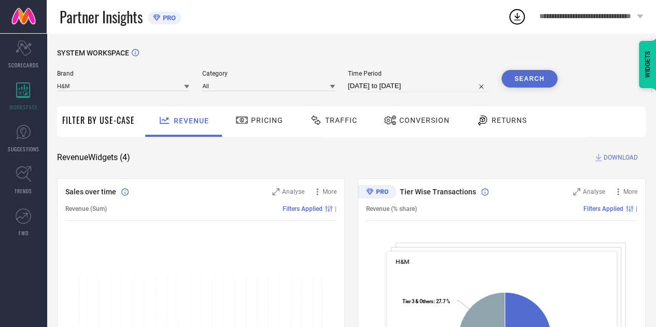
select select "7"
select select "2025"
select select "8"
select select "2025"
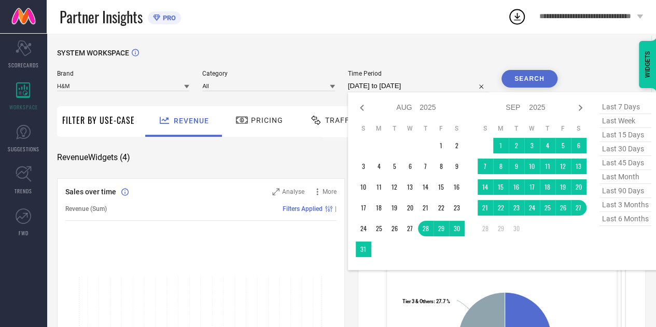
click at [396, 89] on input "[DATE] to [DATE]" at bounding box center [418, 86] width 141 height 12
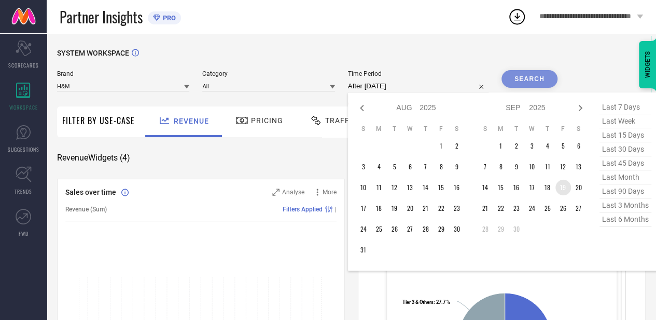
click at [567, 190] on td "19" at bounding box center [564, 187] width 16 height 16
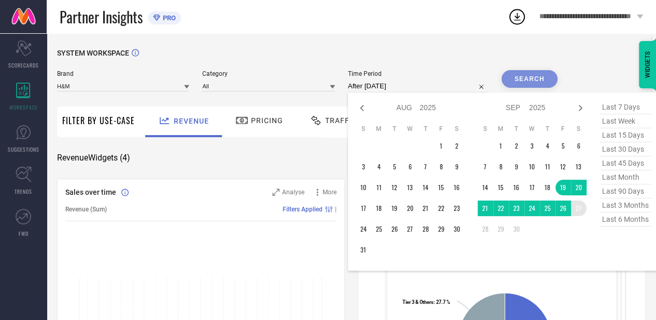
type input "19-09-2025 to 27-09-2025"
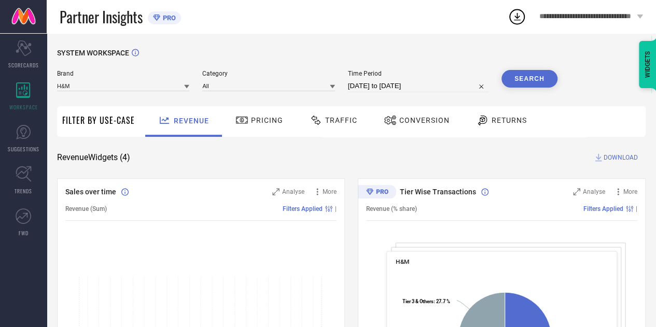
click at [340, 118] on span "Traffic" at bounding box center [341, 120] width 32 height 8
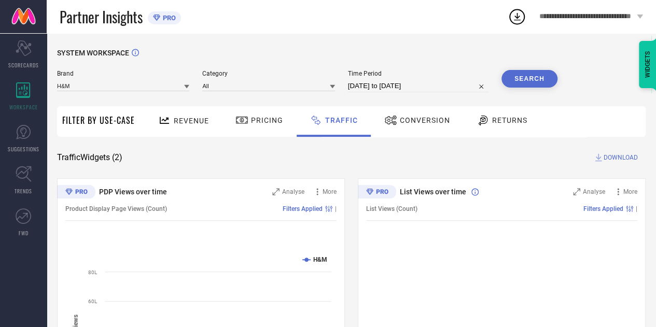
click at [523, 84] on button "Search" at bounding box center [530, 79] width 56 height 18
click at [410, 152] on div "SYSTEM WORKSPACE Brand H&M Category All Time Period 19-09-2025 to 27-09-2025 Se…" at bounding box center [351, 243] width 589 height 389
click at [389, 81] on input "19-09-2025 to 27-09-2025" at bounding box center [418, 86] width 141 height 12
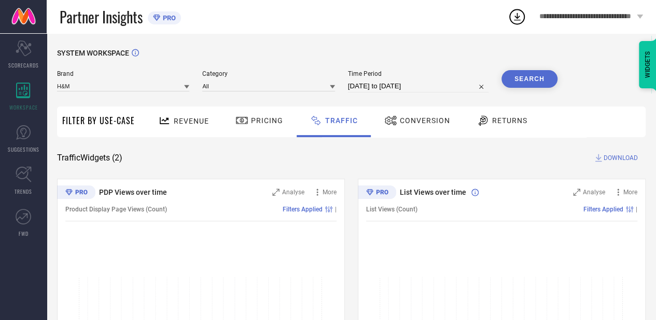
select select "8"
select select "2025"
select select "9"
select select "2025"
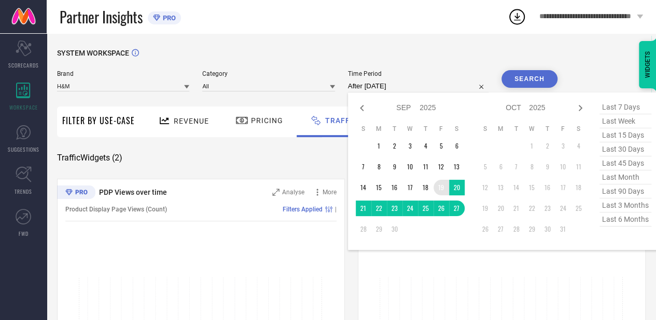
click at [447, 193] on td "19" at bounding box center [442, 187] width 16 height 16
type input "19-09-2025 to 26-09-2025"
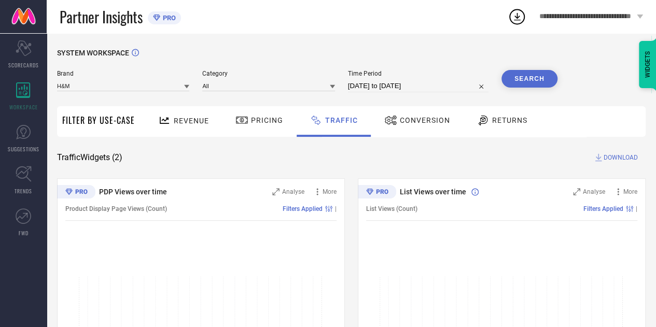
click at [523, 71] on button "Search" at bounding box center [530, 79] width 56 height 18
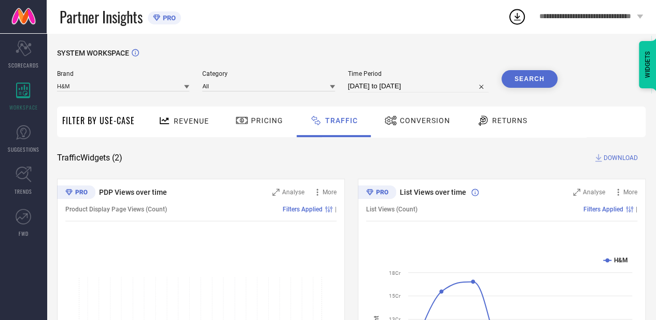
click at [425, 92] on input "19-09-2025 to 26-09-2025" at bounding box center [418, 86] width 141 height 12
select select "8"
select select "2025"
select select "9"
select select "2025"
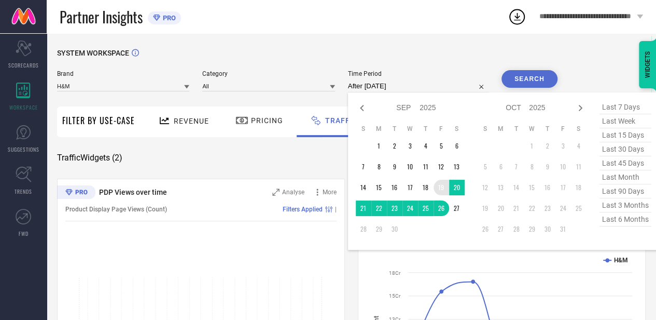
click at [440, 187] on td "19" at bounding box center [442, 187] width 16 height 16
type input "19-09-2025 to 27-09-2025"
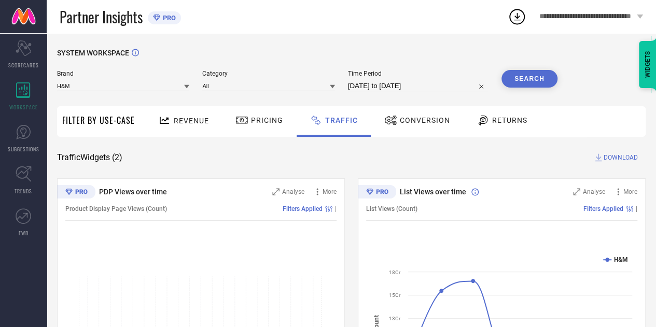
click at [520, 81] on button "Search" at bounding box center [530, 79] width 56 height 18
click at [426, 86] on input "19-09-2025 to 27-09-2025" at bounding box center [418, 86] width 141 height 12
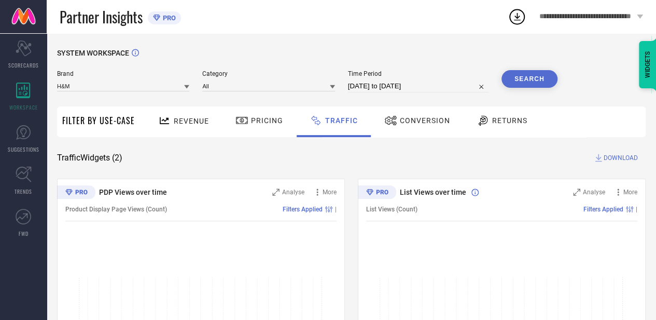
select select "8"
select select "2025"
select select "9"
select select "2025"
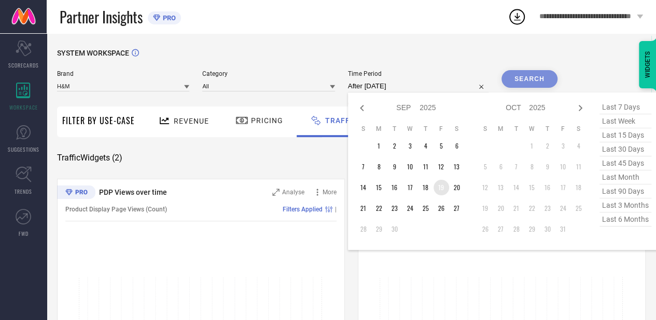
drag, startPoint x: 443, startPoint y: 187, endPoint x: 441, endPoint y: 196, distance: 9.1
click at [443, 187] on td "19" at bounding box center [442, 187] width 16 height 16
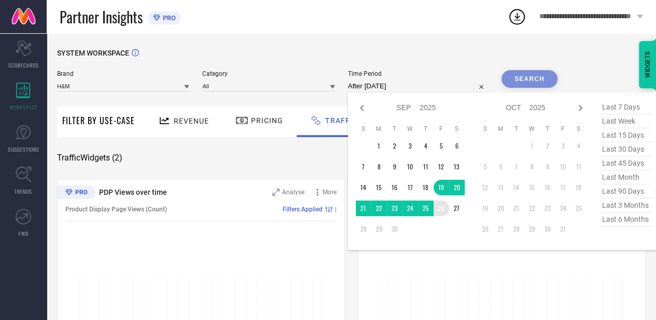
type input "19-09-2025 to 26-09-2025"
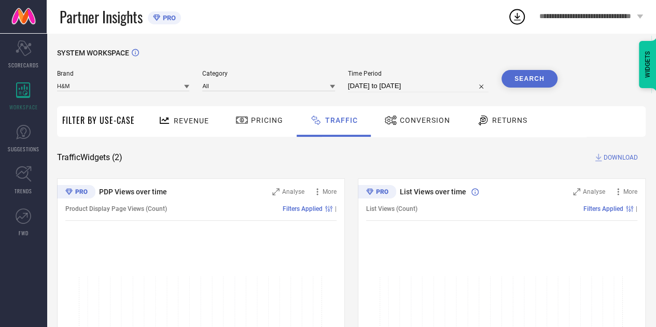
click at [523, 82] on button "Search" at bounding box center [530, 79] width 56 height 18
select select "8"
select select "2025"
select select "9"
select select "2025"
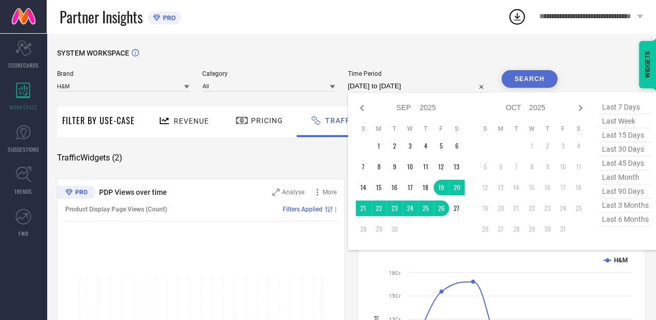
click at [409, 87] on input "19-09-2025 to 26-09-2025" at bounding box center [418, 86] width 141 height 12
click at [439, 187] on td "19" at bounding box center [442, 187] width 16 height 16
type input "19-09-2025 to 27-09-2025"
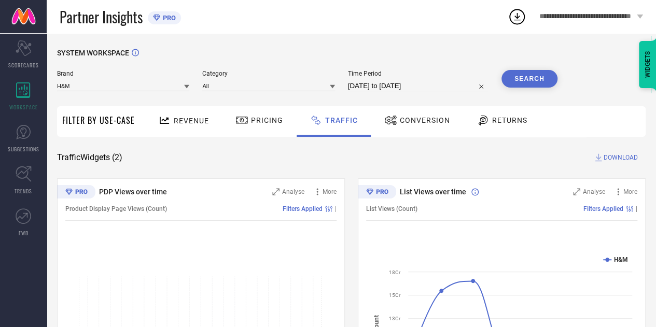
click at [532, 84] on button "Search" at bounding box center [530, 79] width 56 height 18
click at [605, 155] on span "DOWNLOAD" at bounding box center [621, 158] width 34 height 10
click at [470, 68] on div "SYSTEM WORKSPACE" at bounding box center [351, 59] width 589 height 21
select select "8"
select select "2025"
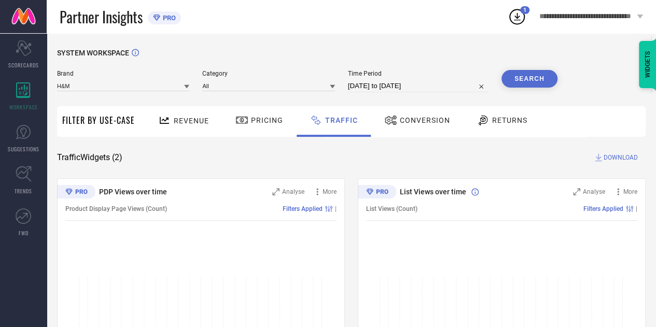
select select "9"
select select "2025"
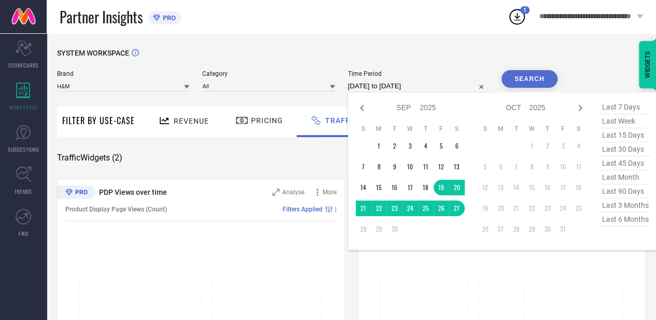
click at [397, 84] on input "19-09-2025 to 27-09-2025" at bounding box center [418, 86] width 141 height 12
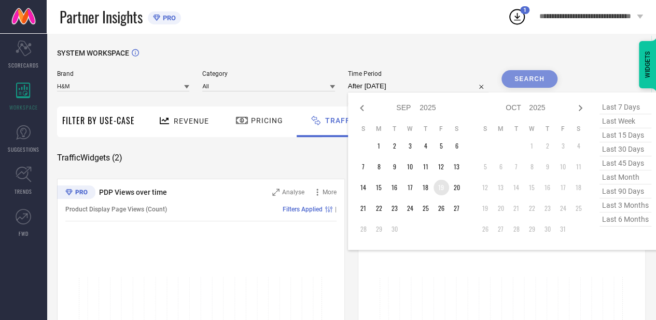
click at [441, 189] on td "19" at bounding box center [442, 187] width 16 height 16
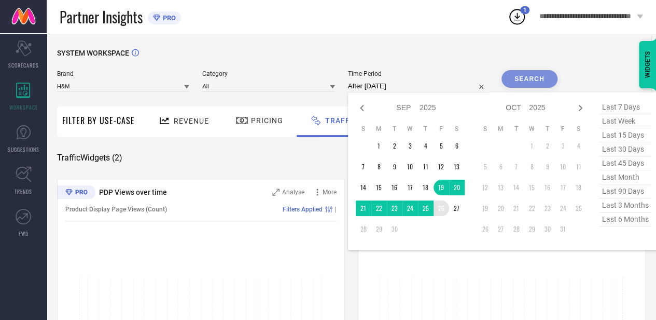
type input "19-09-2025 to 26-09-2025"
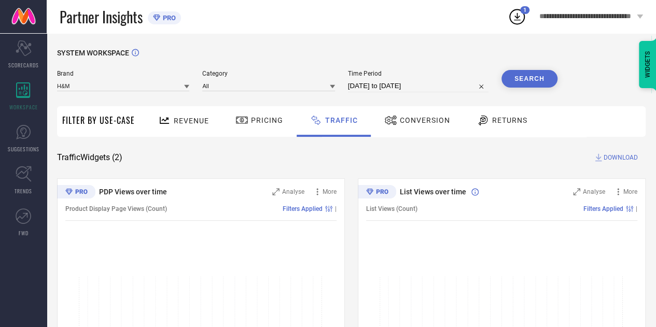
click at [540, 77] on button "Search" at bounding box center [530, 79] width 56 height 18
click at [600, 152] on div "SYSTEM WORKSPACE Brand H&M Category All Time Period 19-09-2025 to 26-09-2025 Se…" at bounding box center [351, 243] width 589 height 389
click at [623, 160] on span "DOWNLOAD" at bounding box center [621, 158] width 34 height 10
click at [419, 88] on input "19-09-2025 to 26-09-2025" at bounding box center [418, 86] width 141 height 12
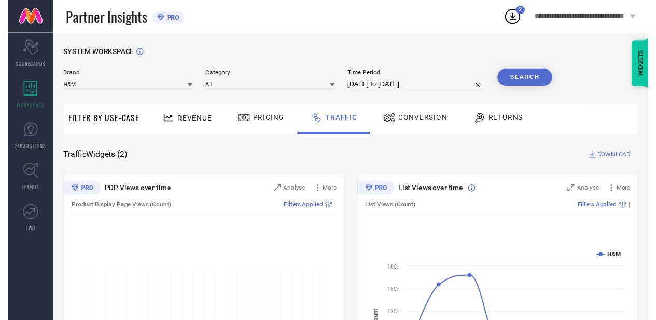
select select "8"
select select "2025"
select select "9"
select select "2025"
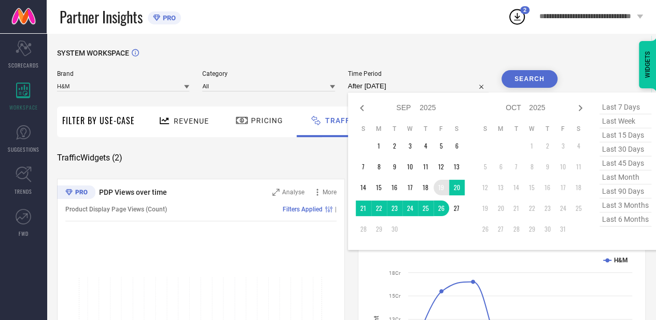
click at [441, 186] on td "19" at bounding box center [442, 187] width 16 height 16
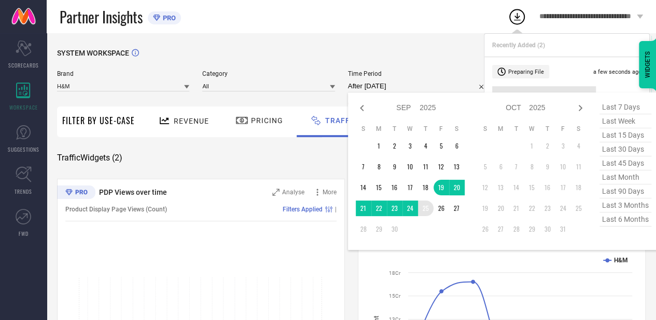
type input "19-09-2025 to 25-09-2025"
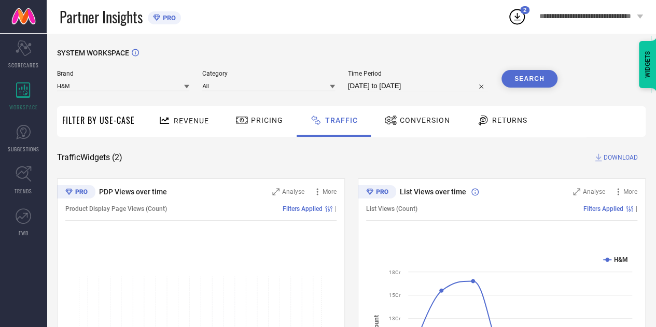
click at [530, 82] on button "Search" at bounding box center [530, 79] width 56 height 18
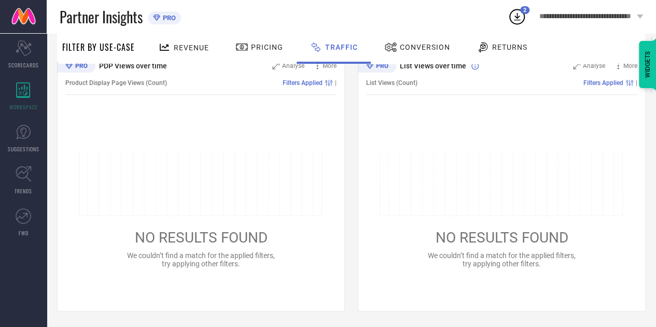
click at [268, 13] on div "Partner Insights PRO" at bounding box center [284, 16] width 448 height 33
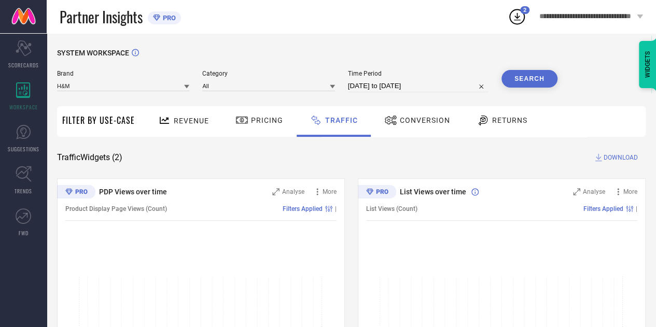
scroll to position [0, 0]
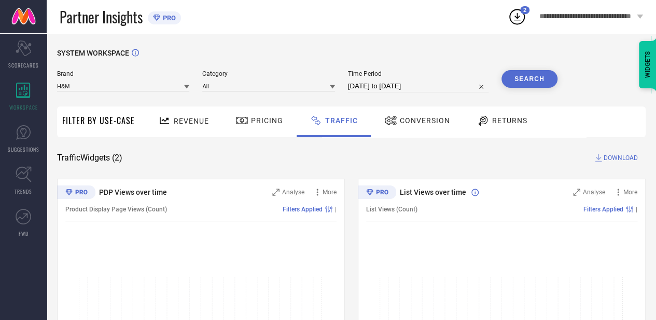
click at [365, 88] on input "19-09-2025 to 25-09-2025" at bounding box center [418, 86] width 141 height 12
select select "8"
select select "2025"
select select "9"
select select "2025"
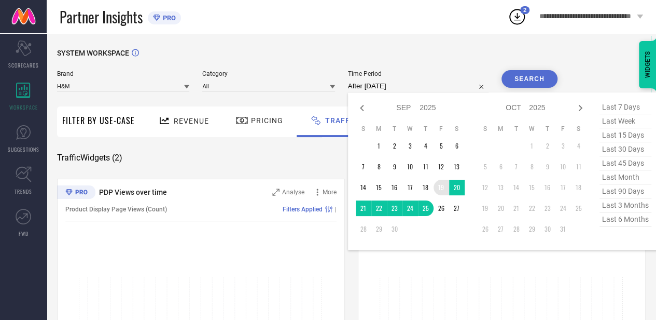
click at [438, 189] on td "19" at bounding box center [442, 187] width 16 height 16
type input "19-09-2025 to 24-09-2025"
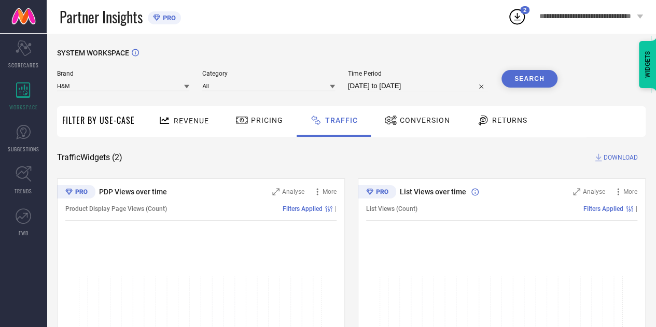
click at [523, 76] on button "Search" at bounding box center [530, 79] width 56 height 18
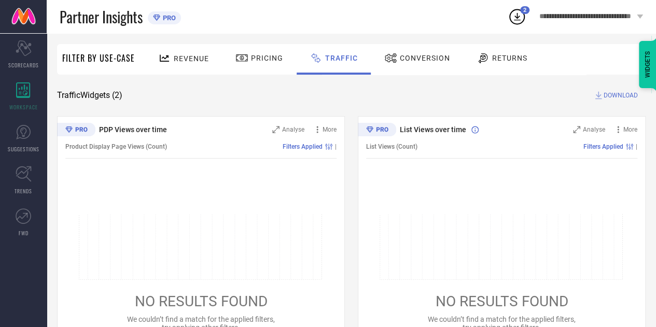
scroll to position [126, 0]
